Goal: Check status: Check status

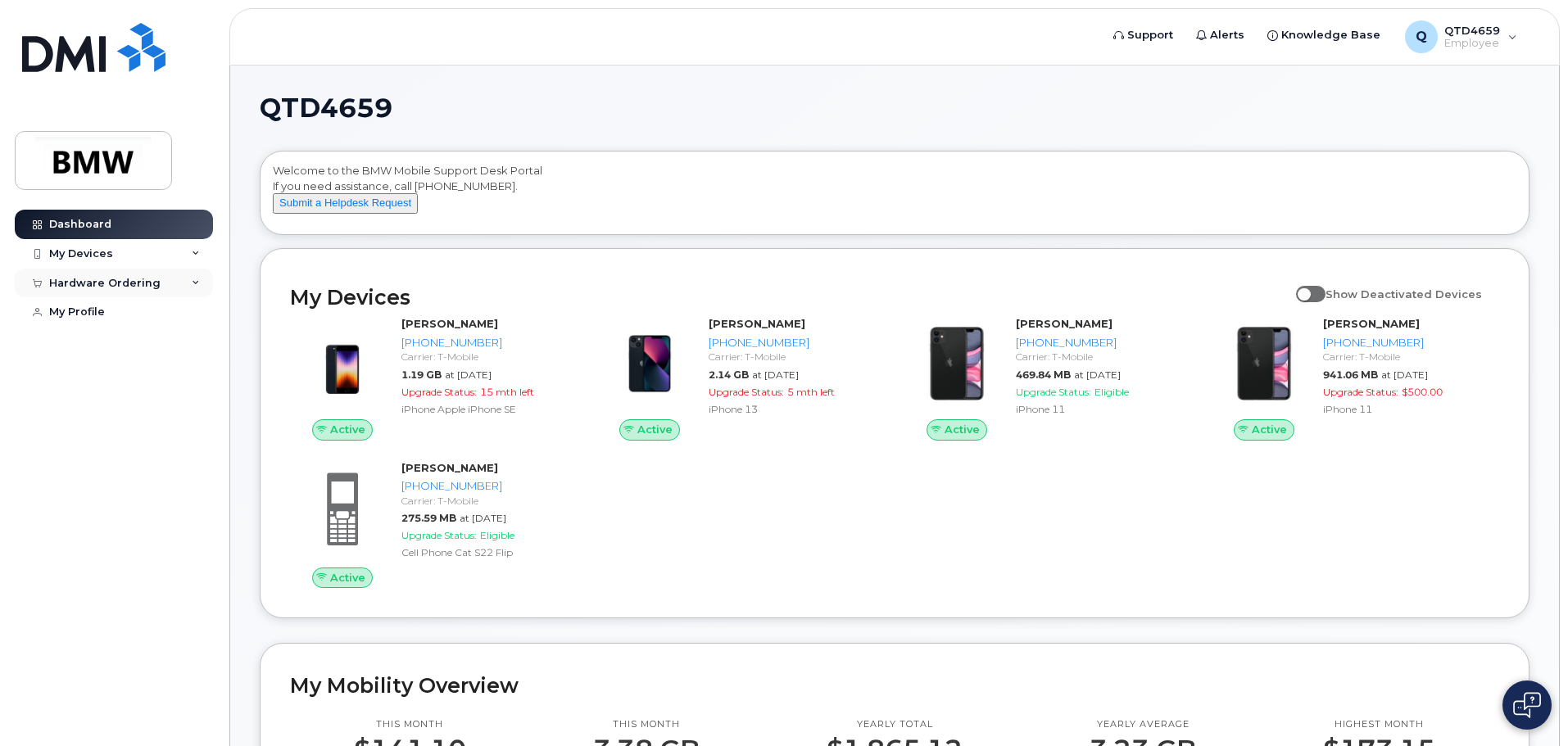
click at [151, 284] on div "Hardware Ordering" at bounding box center [105, 283] width 111 height 13
click at [107, 319] on div "My Orders" at bounding box center [86, 313] width 59 height 14
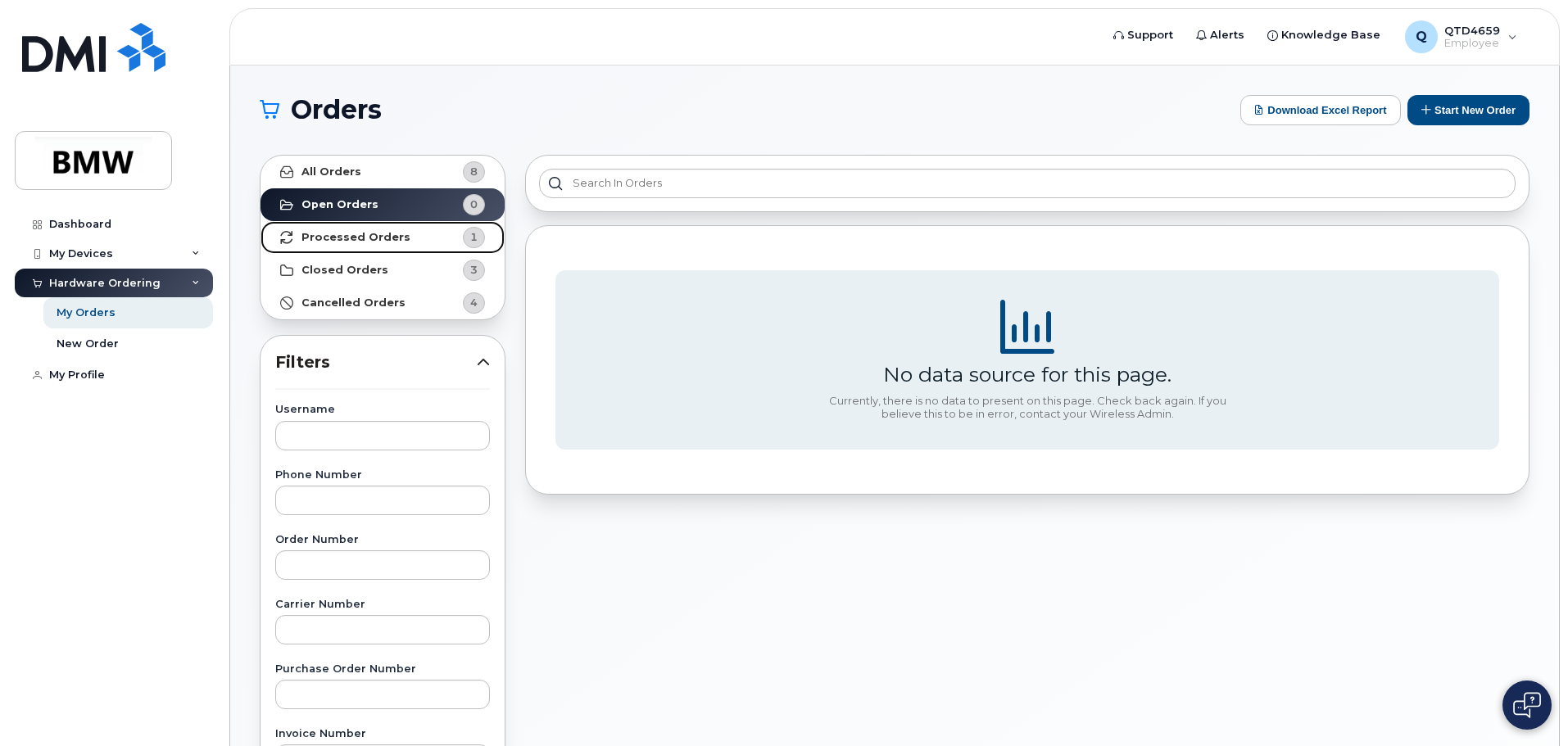
click at [432, 240] on link "Processed Orders 1" at bounding box center [383, 238] width 244 height 33
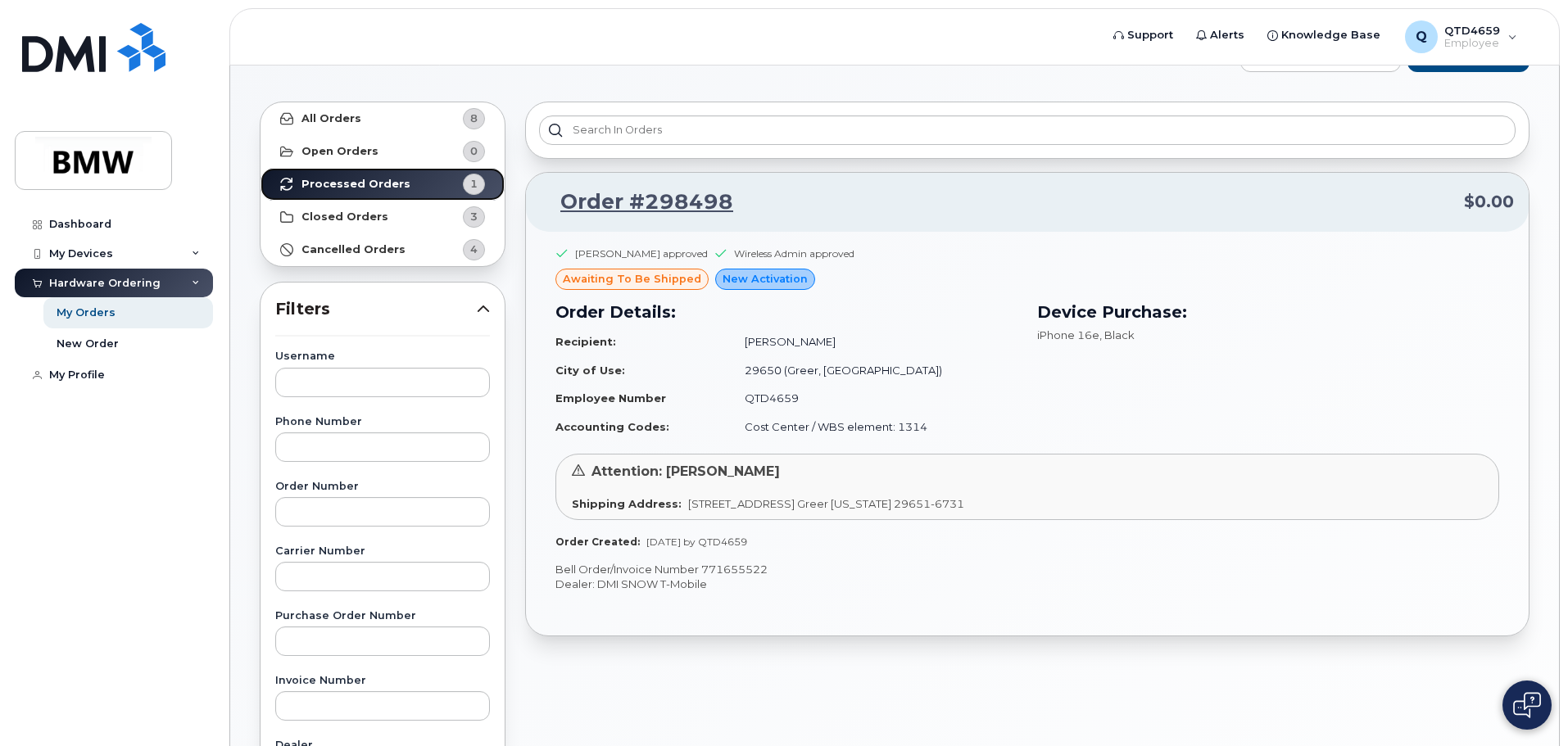
scroll to position [82, 0]
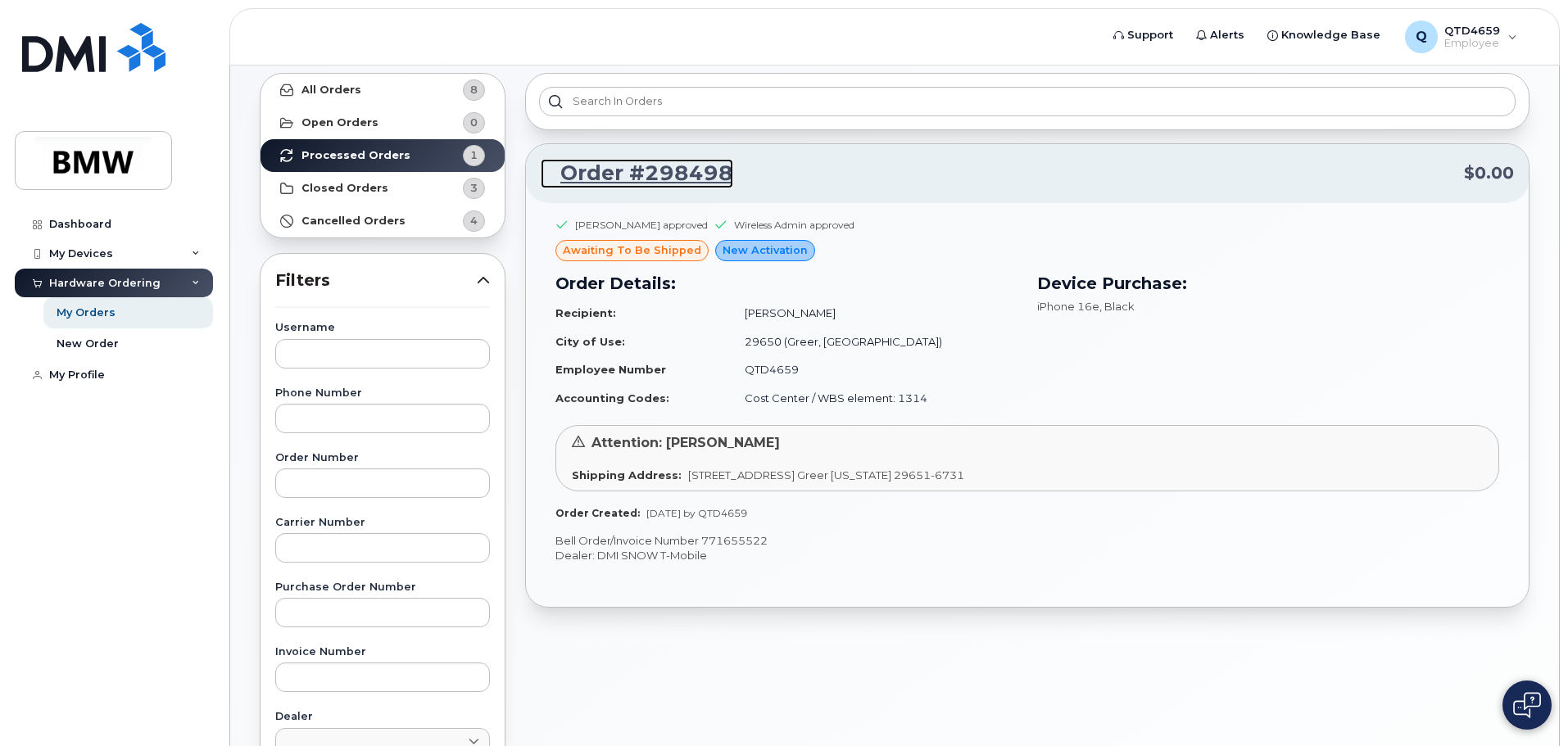
click at [626, 169] on link "Order #298498" at bounding box center [637, 173] width 193 height 30
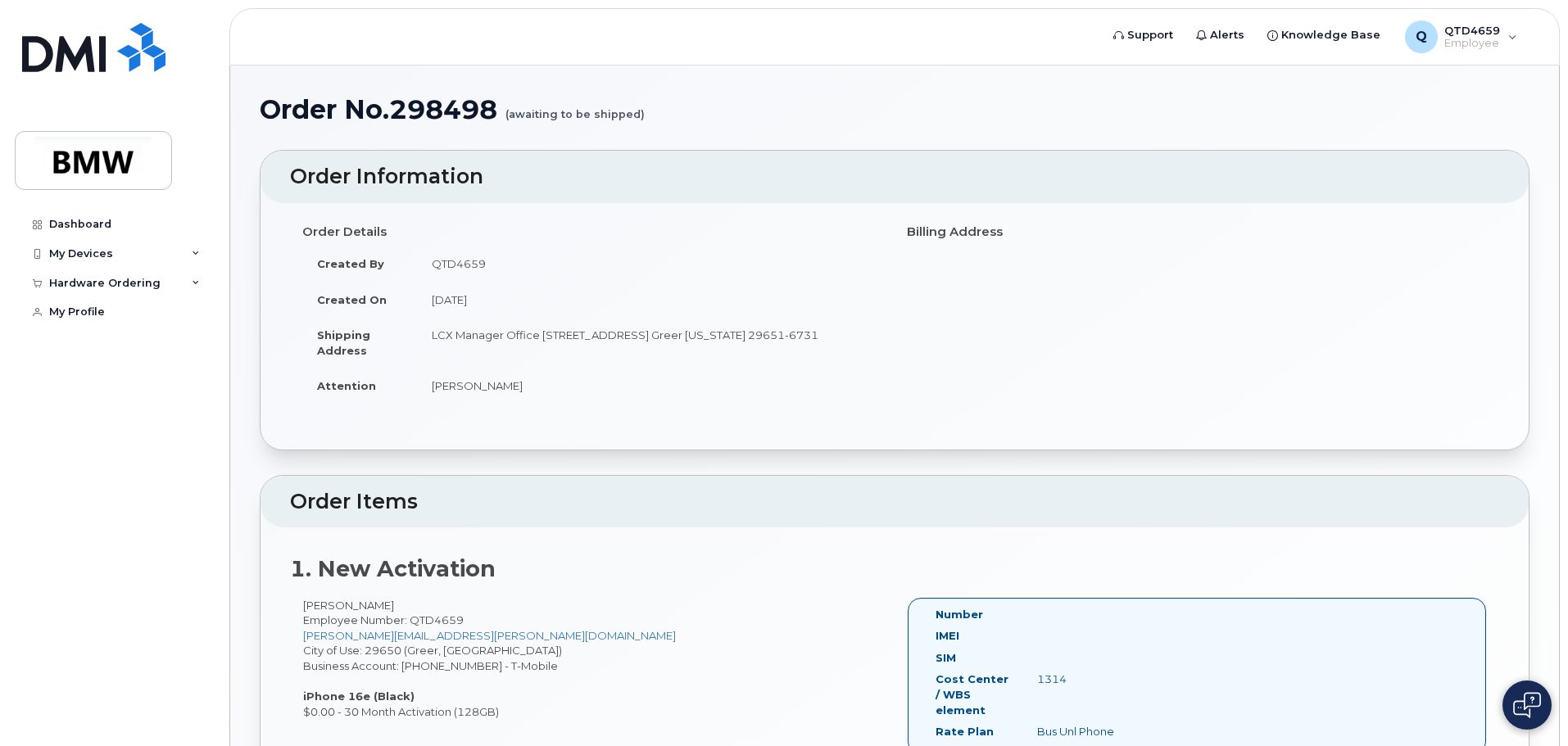
drag, startPoint x: 433, startPoint y: 337, endPoint x: 810, endPoint y: 365, distance: 378.0
click at [810, 365] on td "LCX Manager Office [STREET_ADDRESS] Greer [US_STATE] 29651-6731" at bounding box center [649, 343] width 465 height 51
click at [96, 251] on div "My Devices" at bounding box center [81, 254] width 64 height 13
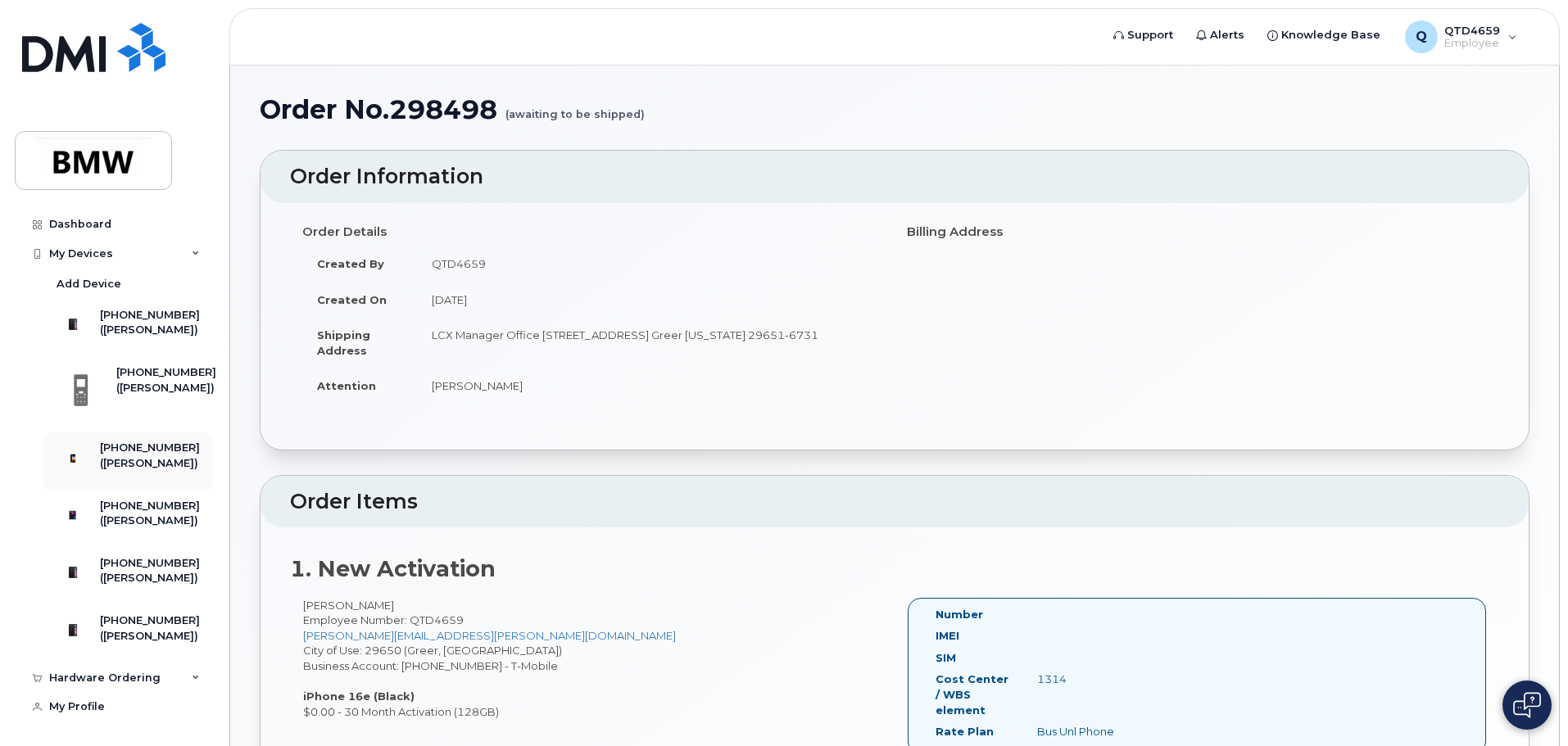
scroll to position [53, 0]
click at [91, 247] on div "My Devices" at bounding box center [81, 254] width 64 height 13
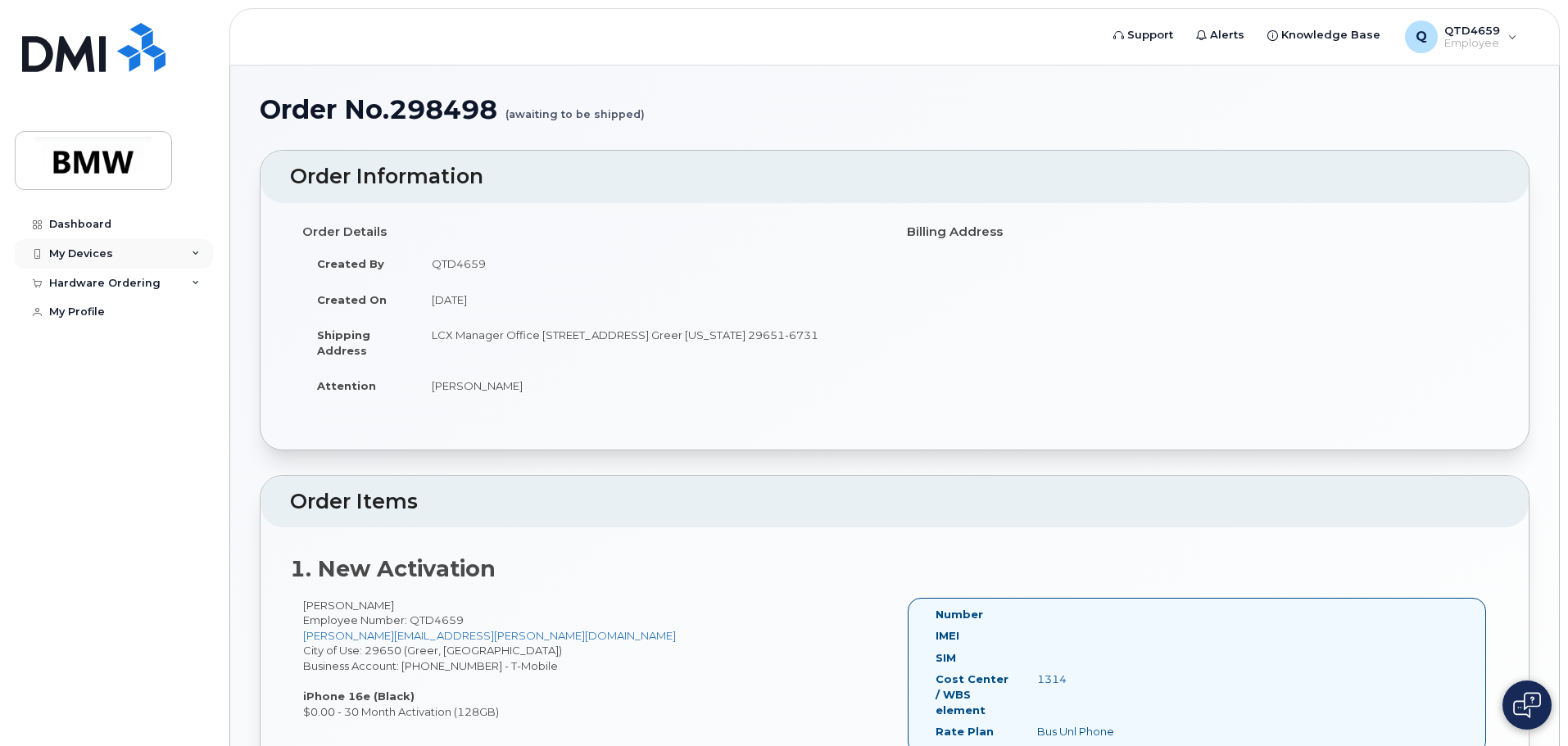
scroll to position [0, 0]
click at [107, 290] on div "Hardware Ordering" at bounding box center [105, 283] width 111 height 13
click at [106, 316] on div "My Orders" at bounding box center [86, 313] width 59 height 14
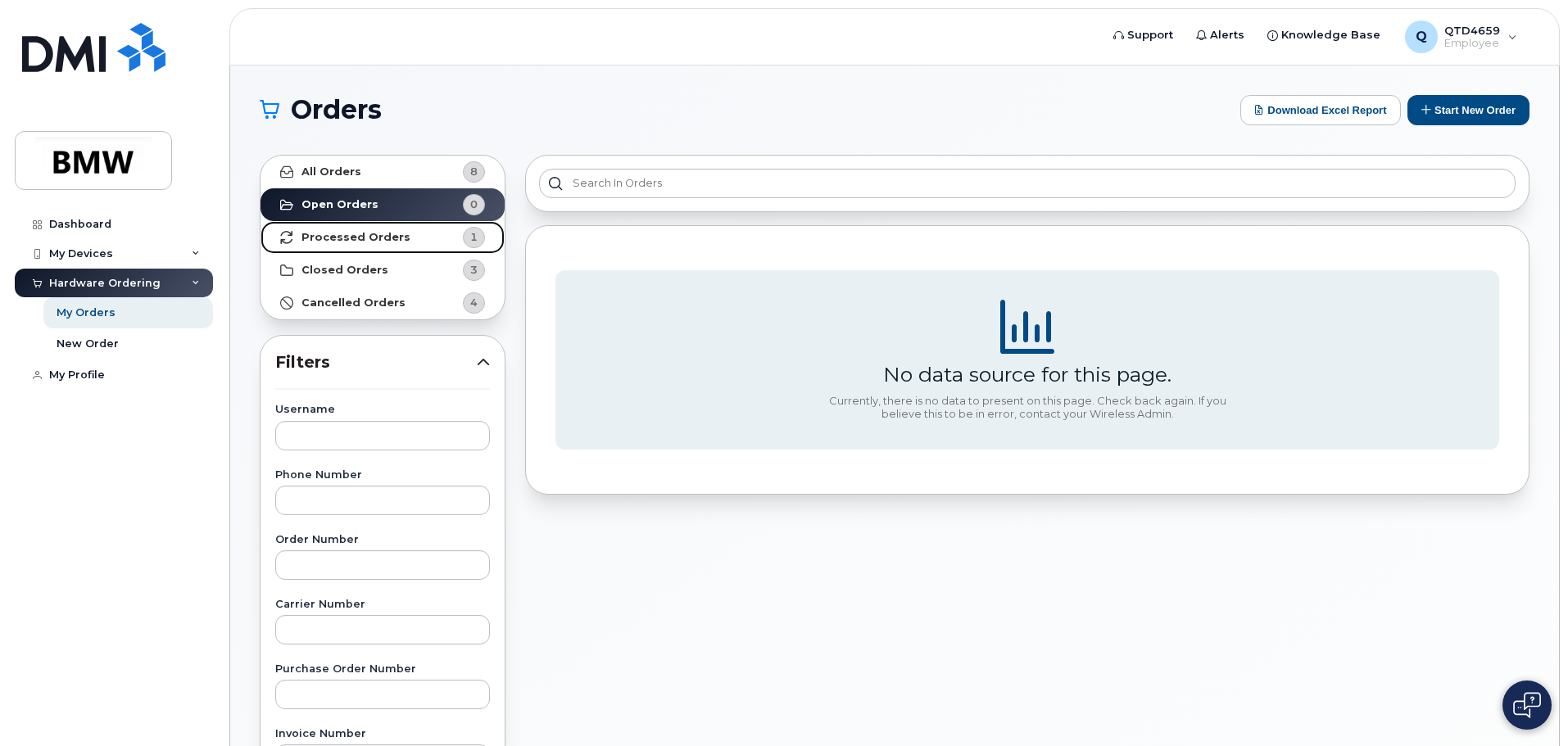
click at [406, 244] on link "Processed Orders 1" at bounding box center [383, 238] width 244 height 33
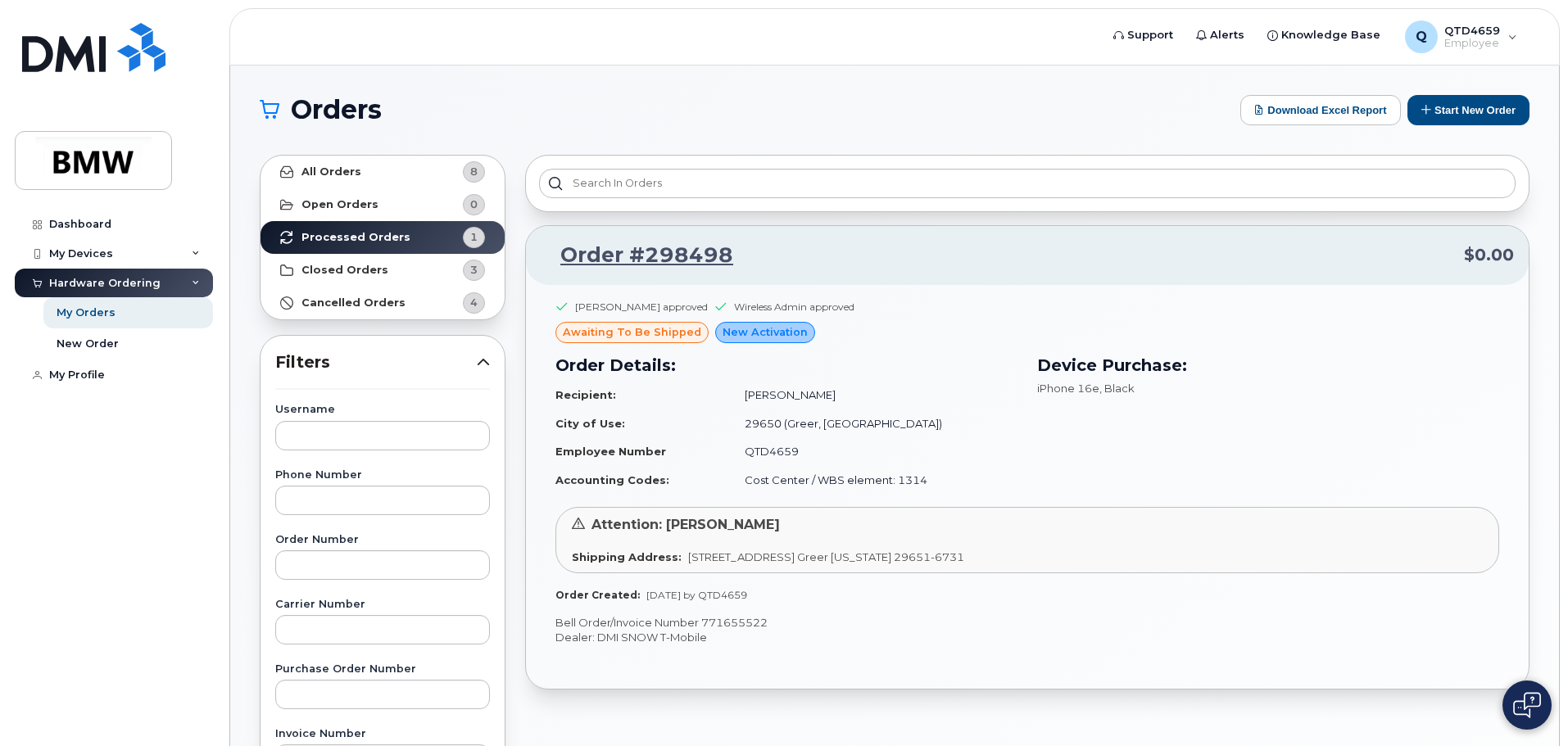
click at [667, 334] on span "awaiting to be shipped" at bounding box center [632, 332] width 138 height 15
click at [784, 326] on span "New Activation" at bounding box center [765, 332] width 85 height 15
drag, startPoint x: 791, startPoint y: 308, endPoint x: 929, endPoint y: 343, distance: 142.4
click at [792, 308] on div "Wireless Admin approved" at bounding box center [794, 307] width 120 height 14
click at [932, 348] on div "Order Details: Recipient: [PERSON_NAME] City of Use: 29650 (Greer, [GEOGRAPHIC_…" at bounding box center [785, 424] width 481 height 161
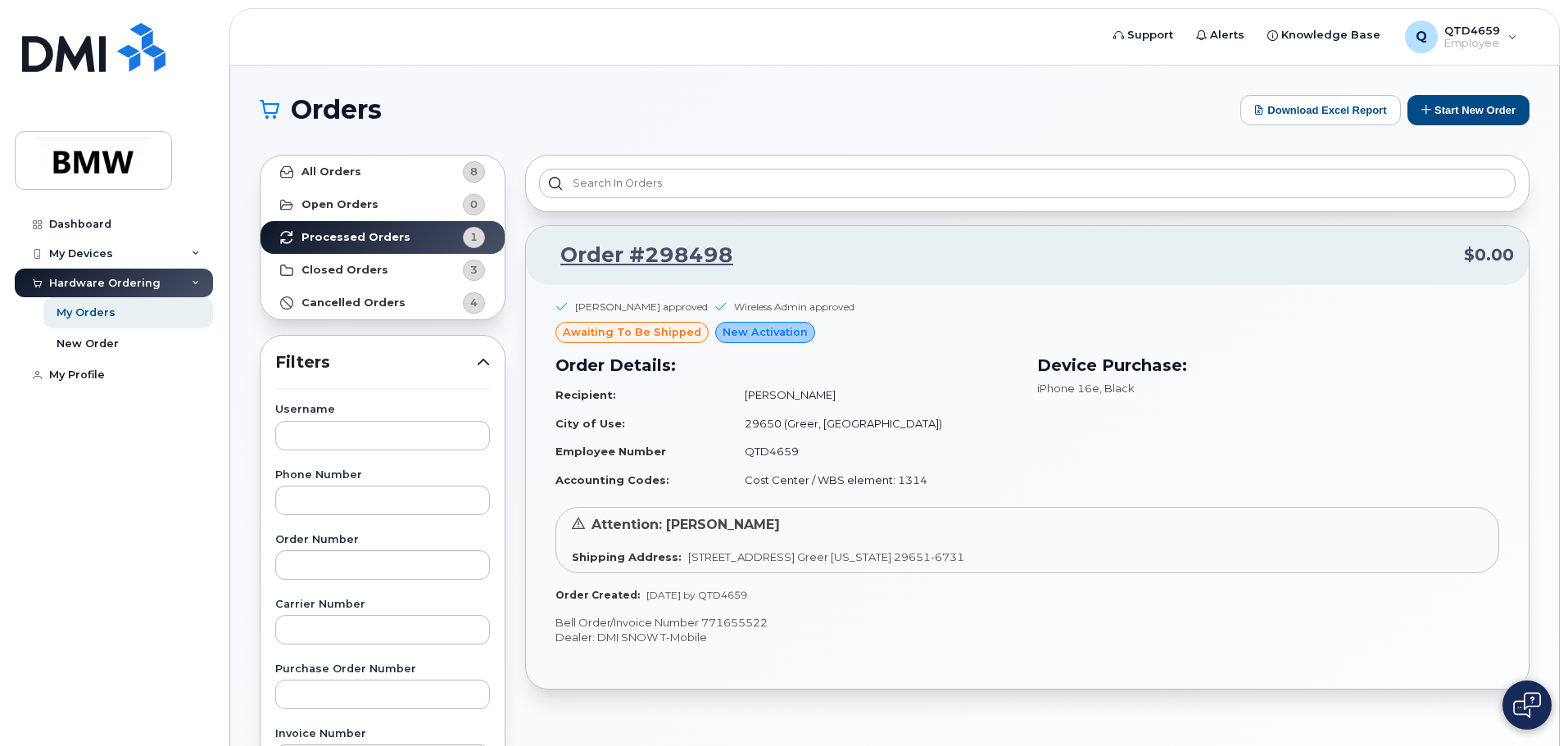
click at [999, 503] on div "Order Details: Recipient: [PERSON_NAME] City of Use: 29650 (Greer, [GEOGRAPHIC_…" at bounding box center [785, 424] width 481 height 161
